Goal: Task Accomplishment & Management: Manage account settings

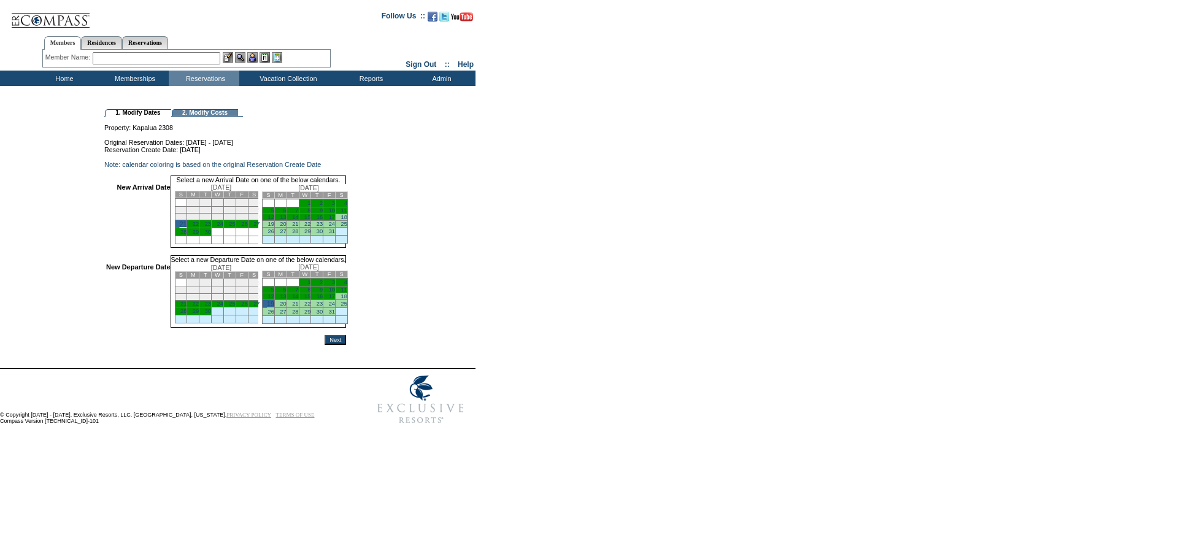
click at [346, 345] on input "Next" at bounding box center [334, 340] width 21 height 10
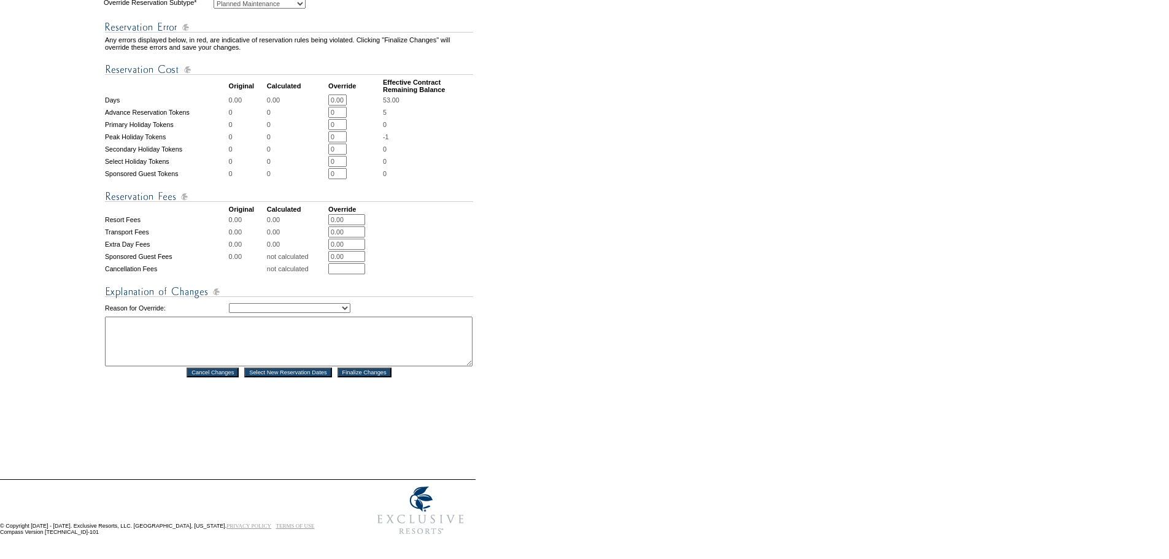
scroll to position [475, 0]
click at [268, 340] on textarea at bounding box center [288, 342] width 367 height 50
type textarea "DH"
click at [255, 303] on select "Creating Continuous Stay Days Rebooked After Cancellation Editing Occupant Expe…" at bounding box center [289, 308] width 121 height 10
select select "1036"
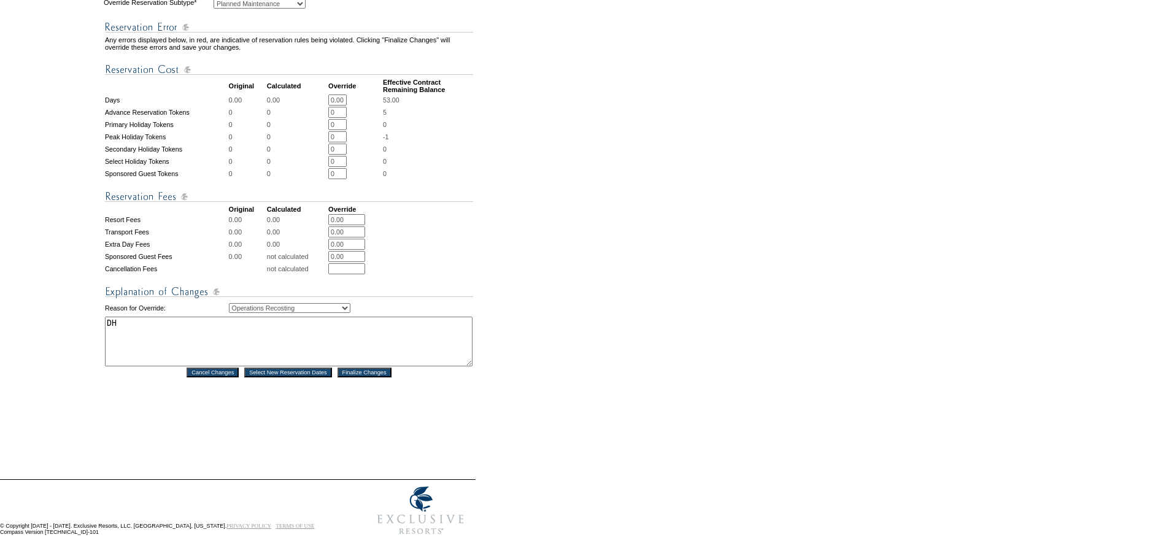
click at [229, 303] on select "Creating Continuous Stay Days Rebooked After Cancellation Editing Occupant Expe…" at bounding box center [289, 308] width 121 height 10
click at [359, 413] on div "Reservation #: 1605190 Principal Member: Maintenance, ER - Location Maui, Hawai…" at bounding box center [289, 67] width 370 height 777
click at [366, 367] on input "Finalize Changes" at bounding box center [364, 372] width 54 height 10
click at [618, 293] on form "Follow Us ::" at bounding box center [582, 53] width 1164 height 976
